Goal: Find specific page/section: Locate a particular part of the current website

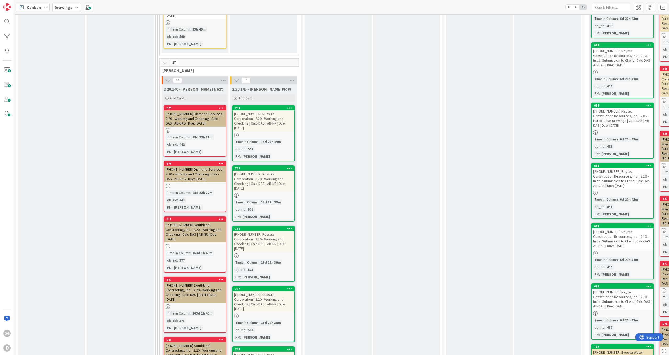
scroll to position [758, 0]
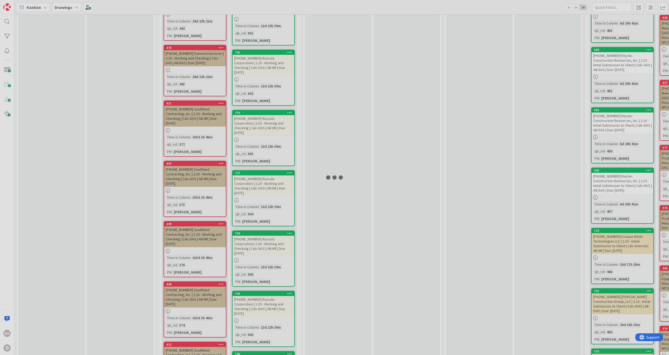
click at [261, 186] on div at bounding box center [334, 177] width 669 height 355
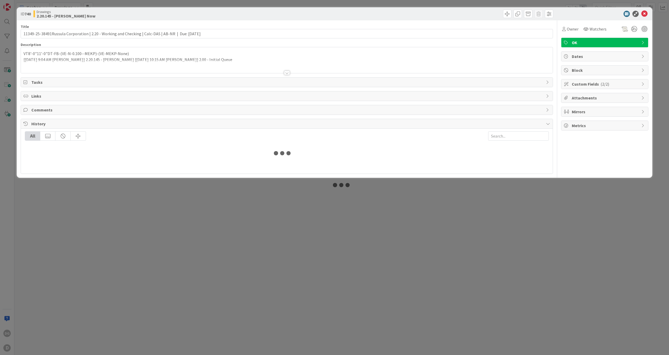
type input "11349-25-38491Russula Corporation | 2.20 - Working and Checking | Calc-DAS | AB…"
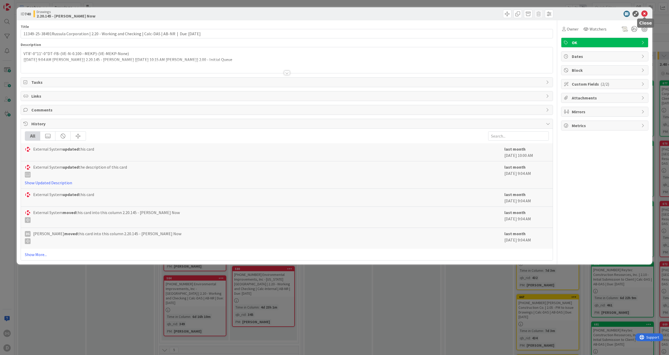
click at [645, 13] on icon at bounding box center [644, 14] width 6 height 6
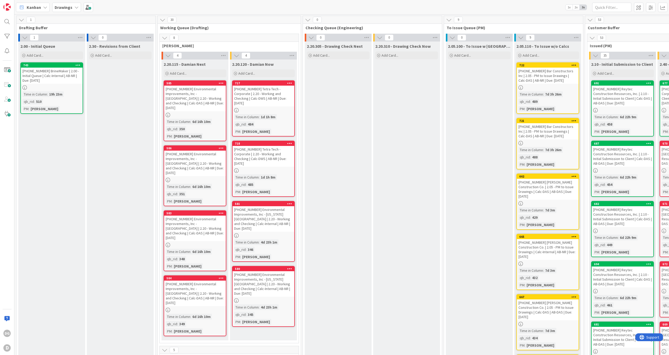
click at [56, 76] on div "[PHONE_NUMBER] BrineMaker | 2.00 - Initial Queue | Calc-Internal | AB-NR | Due:…" at bounding box center [52, 76] width 62 height 16
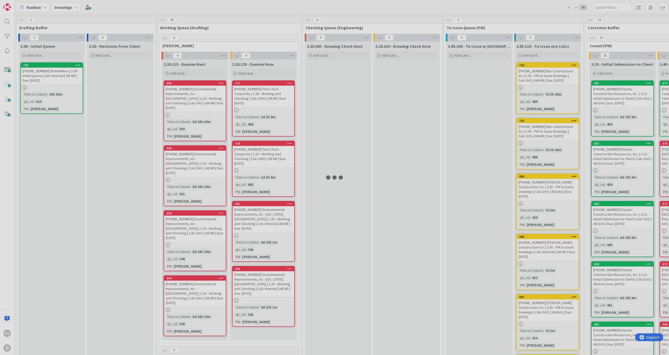
click at [56, 76] on div at bounding box center [334, 177] width 669 height 355
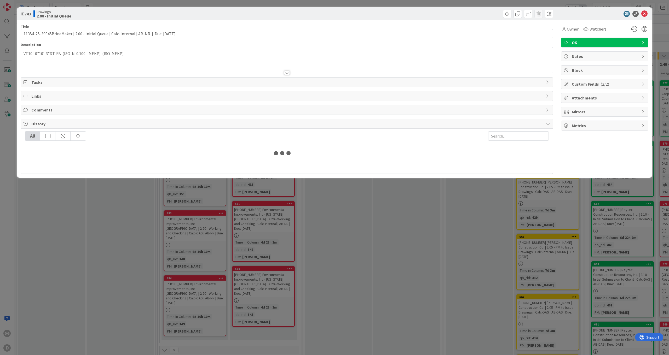
type input "11354-25-39045BrineMaker | 2.00 - Initial Queue | Calc-Internal | AB-NR | Due: …"
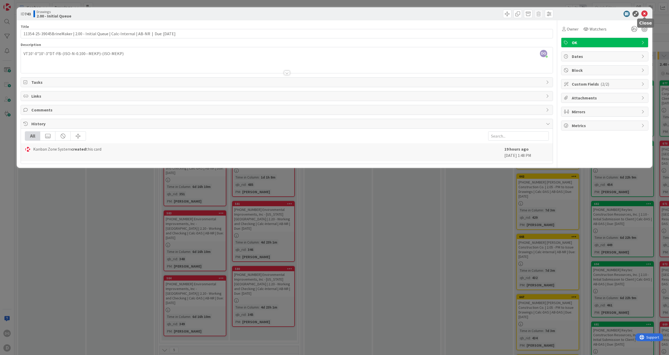
click at [644, 14] on icon at bounding box center [644, 14] width 6 height 6
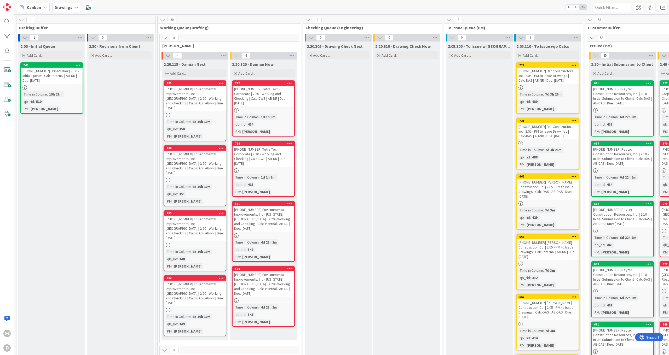
click at [248, 89] on div "[PHONE_NUMBER] Tetra Tech - Corporate | 2.20 - Working and Checking | Calc-DWS …" at bounding box center [264, 96] width 62 height 21
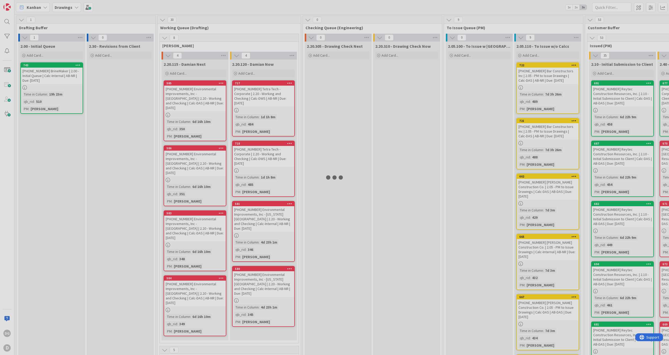
click at [247, 89] on div at bounding box center [334, 177] width 669 height 355
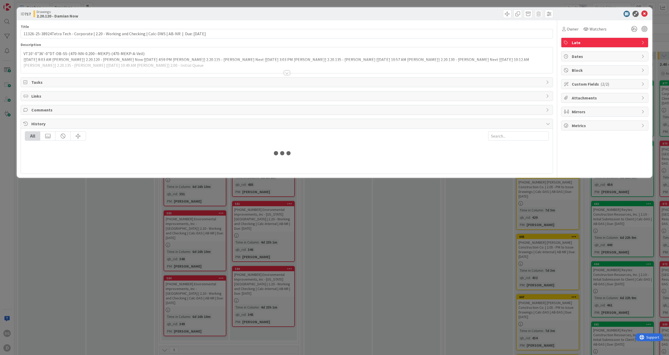
type input "11326-25-38924Tetra Tech - Corporate | 2.20 - Working and Checking | Calc-DWS |…"
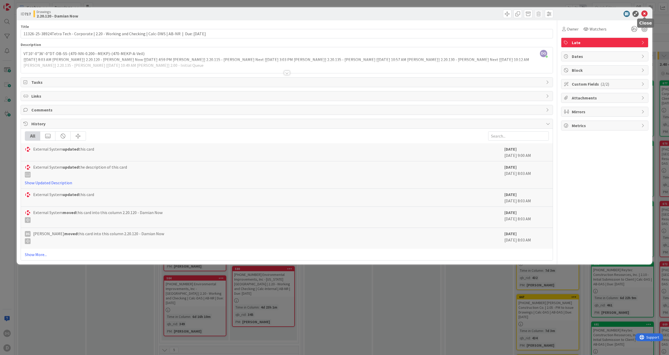
click at [646, 13] on icon at bounding box center [644, 14] width 6 height 6
